Goal: Check status: Check status

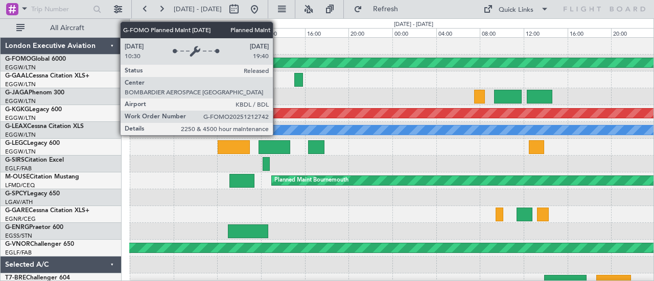
click at [278, 65] on div "Planned Maint Windsor Locks ([PERSON_NAME] Intl)" at bounding box center [391, 62] width 1573 height 9
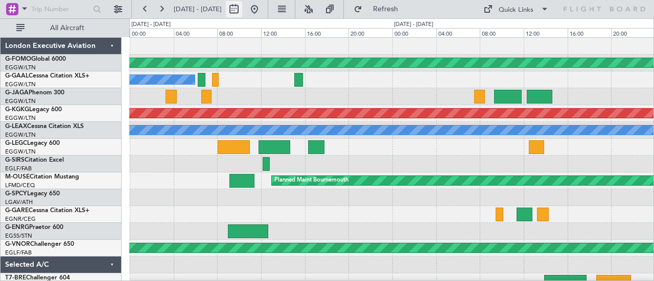
click at [242, 12] on button at bounding box center [234, 9] width 16 height 16
select select "8"
select select "2025"
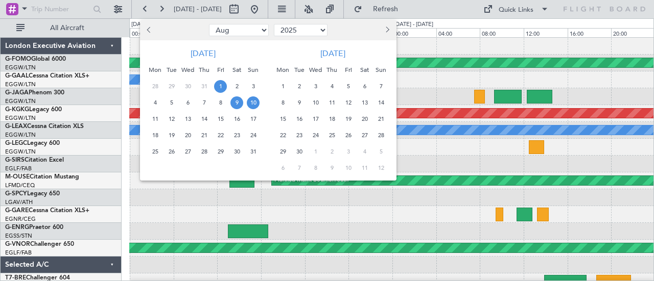
click at [224, 88] on span "1" at bounding box center [220, 86] width 13 height 13
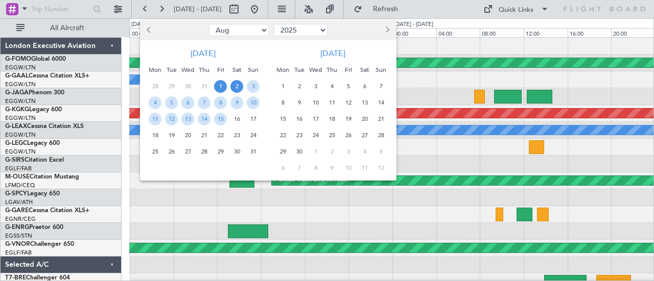
click at [234, 89] on span "2" at bounding box center [236, 86] width 13 height 13
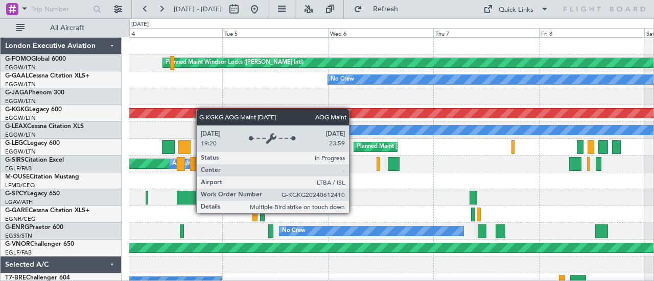
click at [179, 112] on div "Planned Maint Windsor Locks ([PERSON_NAME] Intl) No Crew AOG Maint [GEOGRAPHIC_…" at bounding box center [391, 215] width 524 height 354
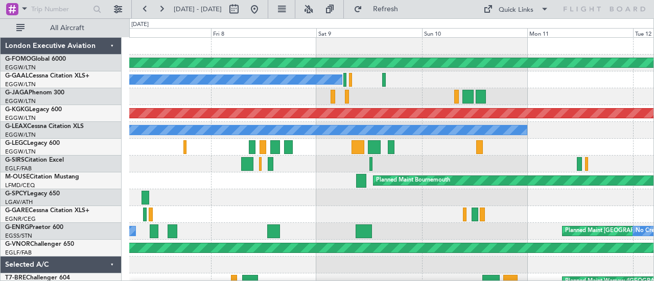
click at [210, 53] on div at bounding box center [391, 46] width 524 height 17
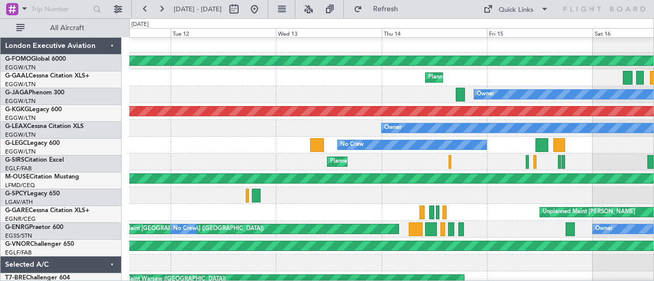
click at [288, 52] on div at bounding box center [391, 44] width 524 height 17
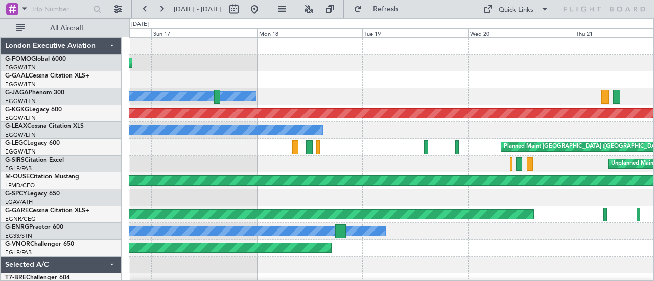
click at [285, 92] on div "Planned Maint Windsor Locks ([PERSON_NAME] Intl) Owner No Crew Cannes ([GEOGRAP…" at bounding box center [391, 215] width 524 height 354
